Goal: Download file/media

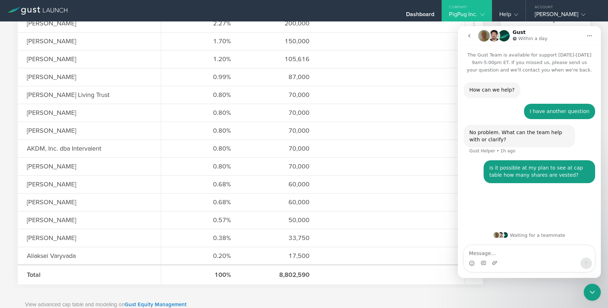
scroll to position [562, 0]
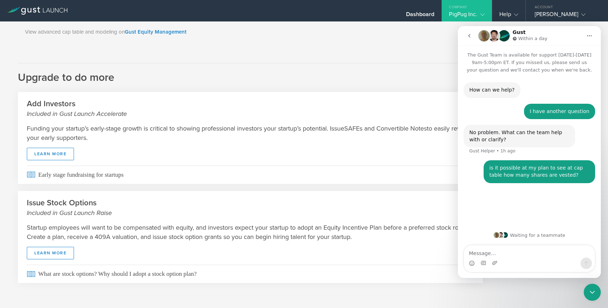
click at [428, 13] on div "Dashboard" at bounding box center [420, 16] width 29 height 11
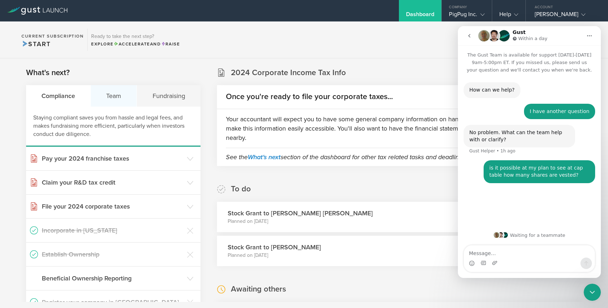
click at [116, 102] on div "Team" at bounding box center [114, 95] width 46 height 21
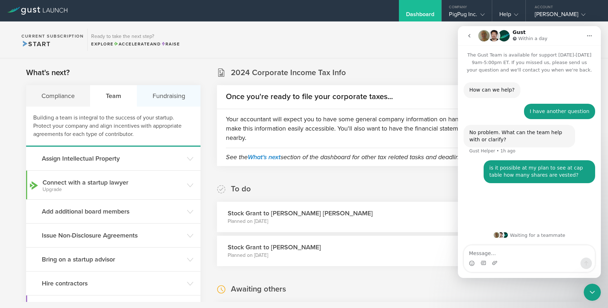
click at [157, 103] on div "Fundraising" at bounding box center [168, 95] width 63 height 21
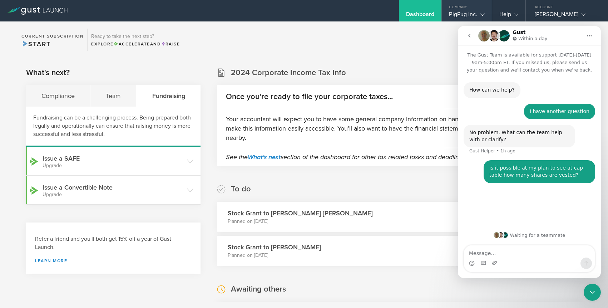
click at [463, 13] on div "PigPug Inc." at bounding box center [466, 16] width 35 height 11
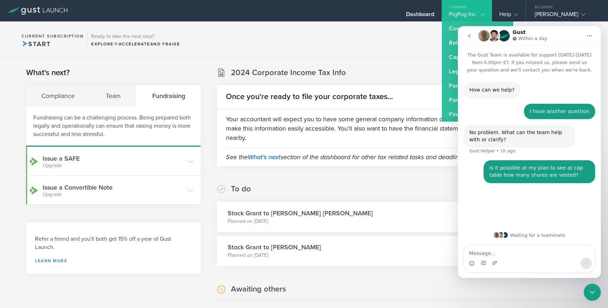
click at [592, 291] on icon "Close Intercom Messenger" at bounding box center [592, 292] width 9 height 9
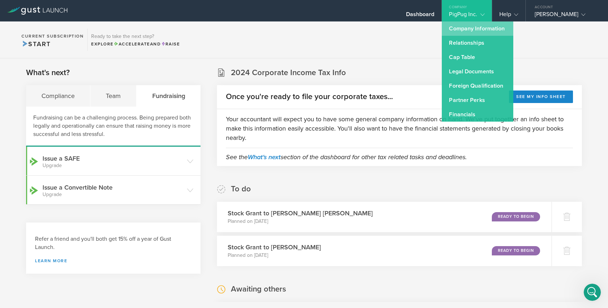
click at [465, 29] on link "Company Information" at bounding box center [478, 28] width 72 height 14
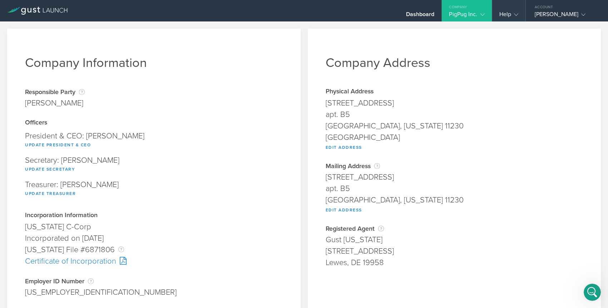
click at [513, 12] on gust-icon at bounding box center [514, 14] width 7 height 7
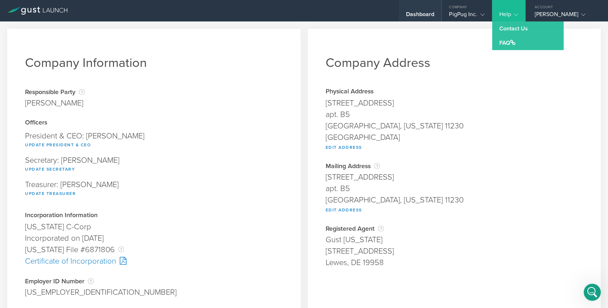
click at [432, 15] on div "Dashboard" at bounding box center [420, 16] width 29 height 11
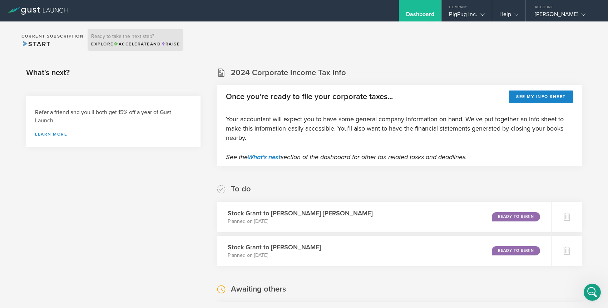
click at [136, 42] on span "Accelerate" at bounding box center [132, 43] width 36 height 5
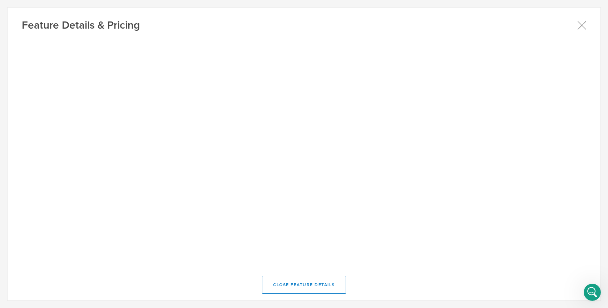
click at [581, 24] on icon at bounding box center [582, 25] width 8 height 8
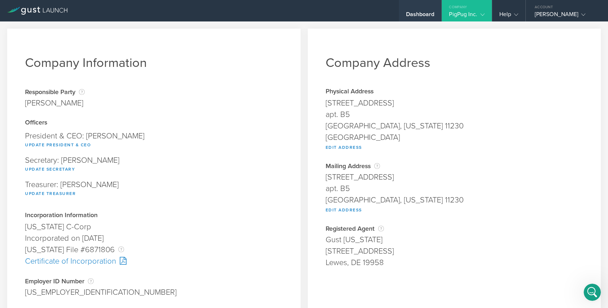
click at [423, 14] on div "Dashboard" at bounding box center [420, 16] width 29 height 11
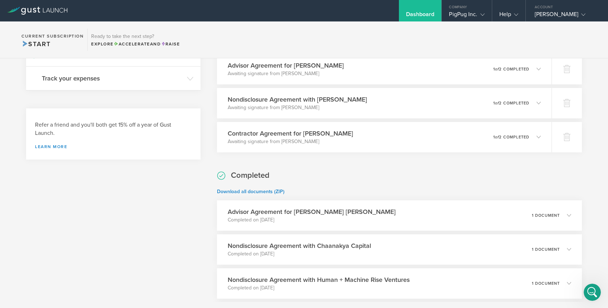
scroll to position [290, 0]
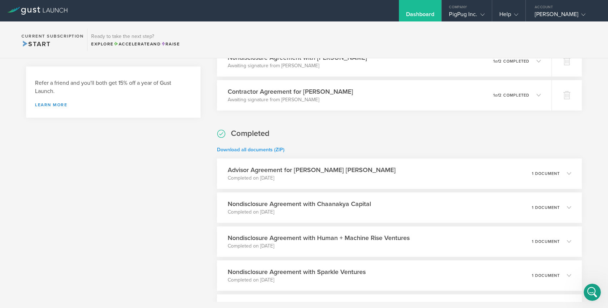
click at [232, 152] on link "Download all documents (ZIP)" at bounding box center [251, 150] width 68 height 6
click at [234, 150] on link "Download all documents (ZIP)" at bounding box center [251, 150] width 68 height 6
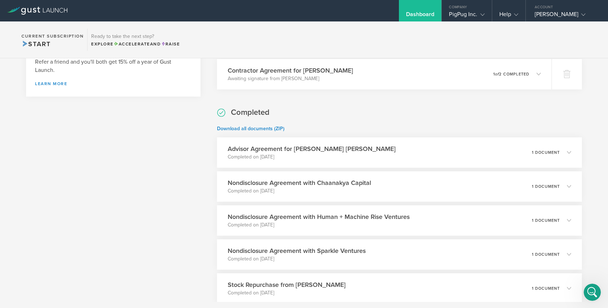
scroll to position [336, 0]
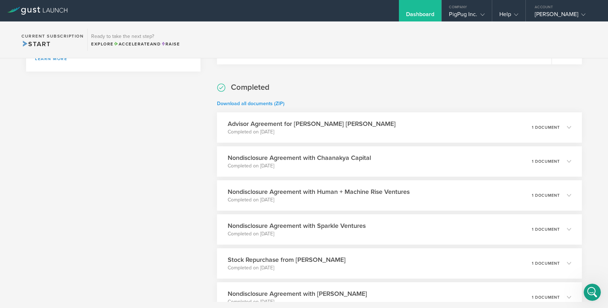
click at [257, 105] on link "Download all documents (ZIP)" at bounding box center [251, 104] width 68 height 6
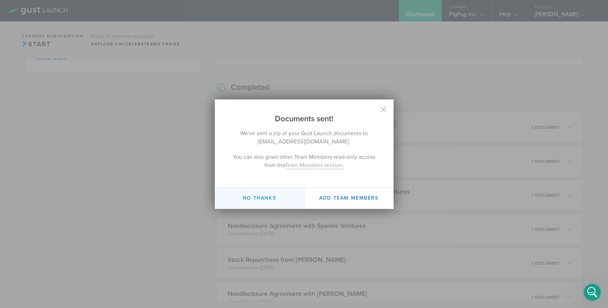
click at [255, 197] on button "No thanks" at bounding box center [259, 198] width 89 height 21
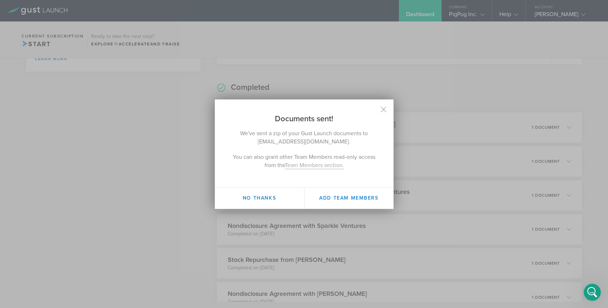
click at [255, 197] on button "No thanks" at bounding box center [259, 198] width 89 height 21
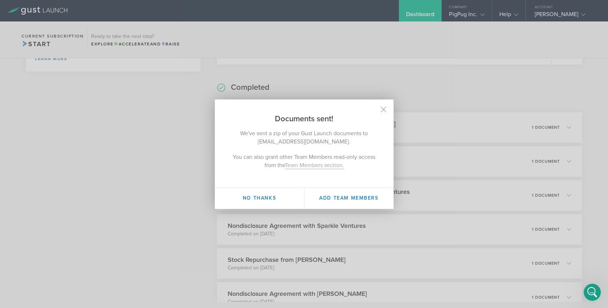
click at [255, 197] on button "No thanks" at bounding box center [259, 198] width 89 height 21
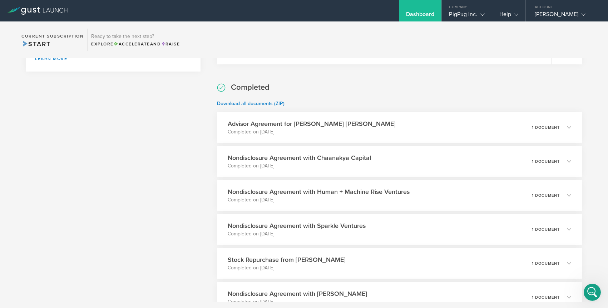
click at [594, 288] on icon "Open Intercom Messenger" at bounding box center [593, 292] width 12 height 12
